Goal: Information Seeking & Learning: Learn about a topic

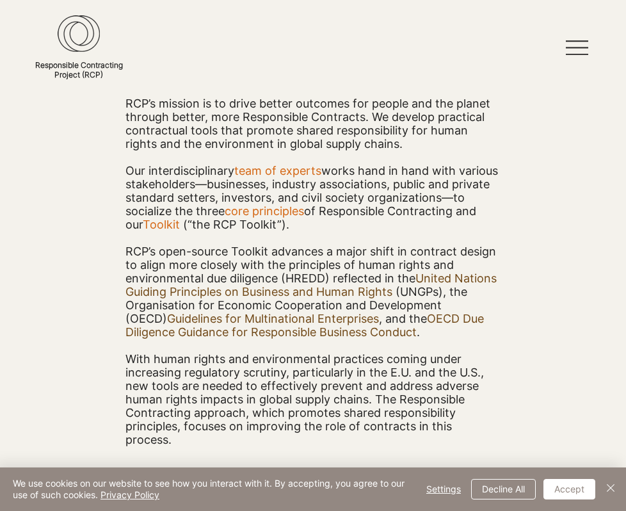
scroll to position [205, 0]
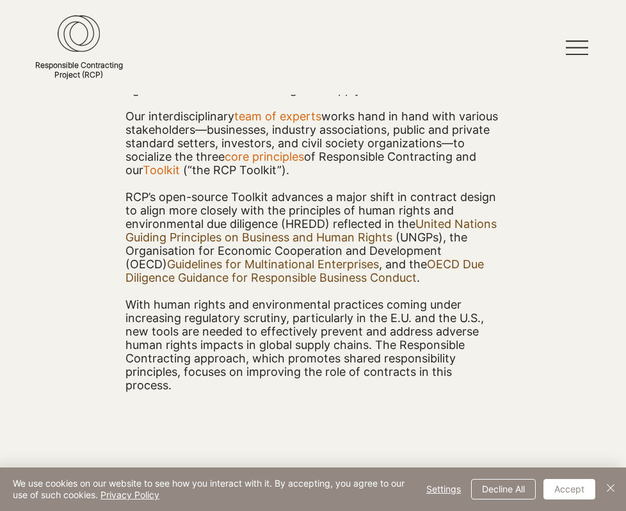
click at [581, 45] on icon at bounding box center [577, 47] width 22 height 22
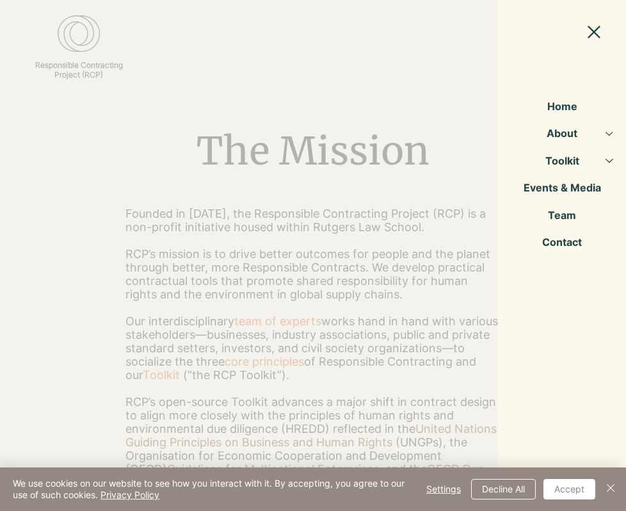
click at [566, 163] on link "Toolkit" at bounding box center [562, 160] width 64 height 27
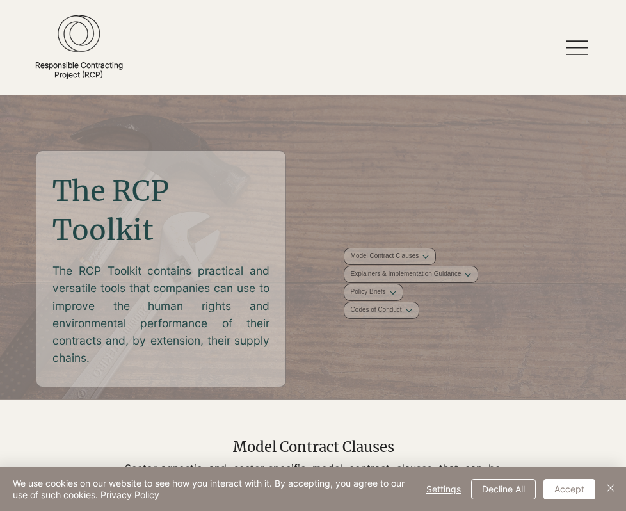
click at [581, 47] on icon at bounding box center [577, 47] width 22 height 1
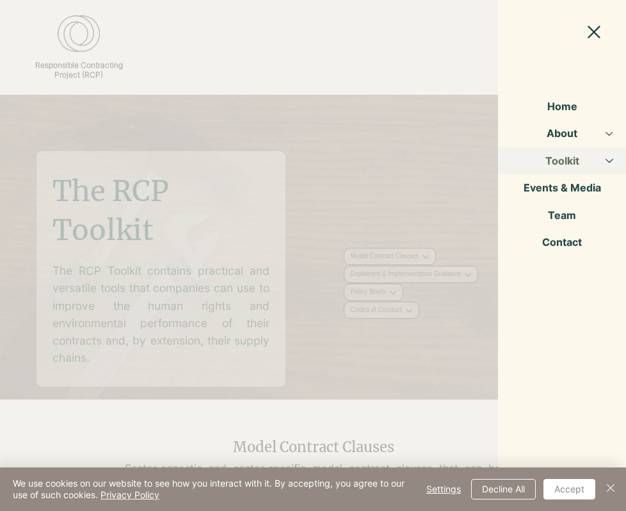
click at [574, 138] on link "About" at bounding box center [562, 133] width 64 height 27
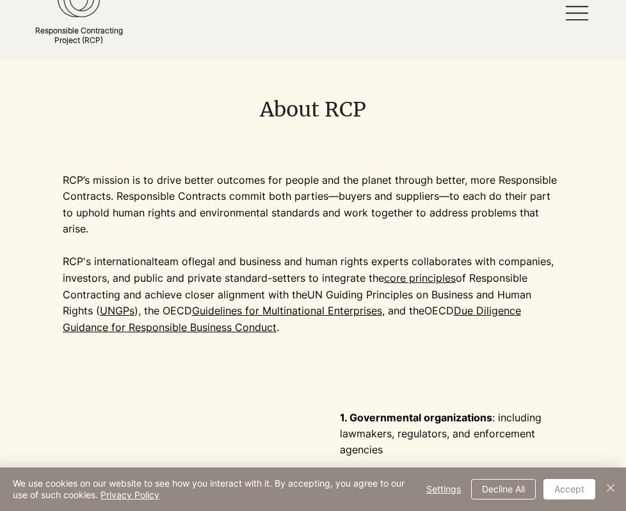
scroll to position [35, 0]
click at [422, 271] on link "core principles" at bounding box center [420, 277] width 72 height 13
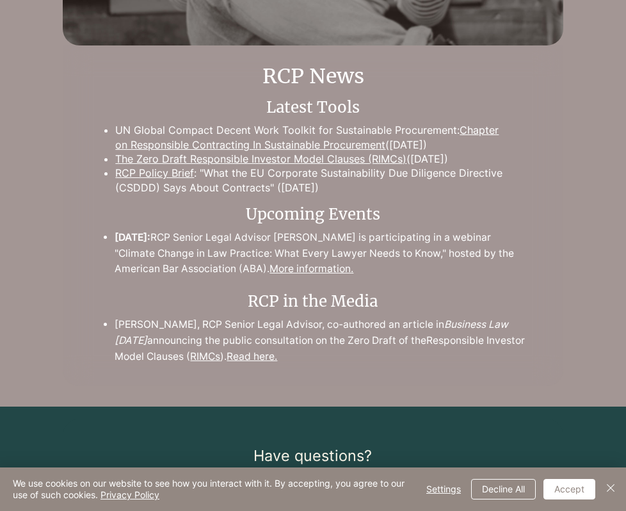
scroll to position [2671, 0]
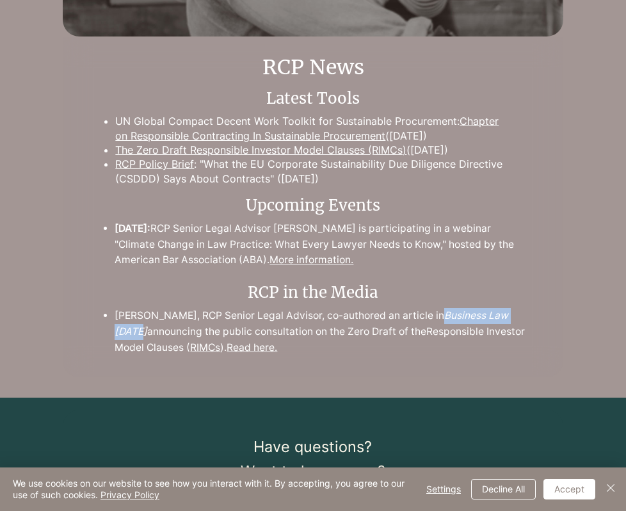
drag, startPoint x: 433, startPoint y: 317, endPoint x: 526, endPoint y: 318, distance: 92.8
click at [508, 318] on span "Business Law [DATE]" at bounding box center [311, 323] width 393 height 28
copy span "Business Law [DATE]"
